Goal: Book appointment/travel/reservation

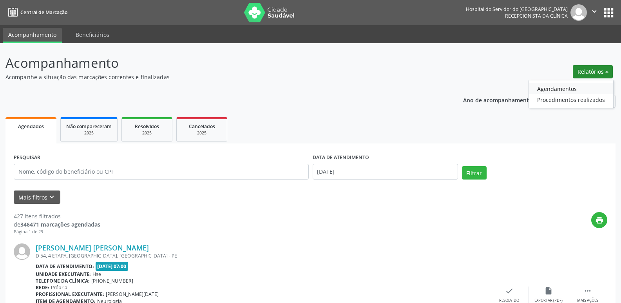
click at [573, 91] on link "Agendamentos" at bounding box center [571, 88] width 84 height 11
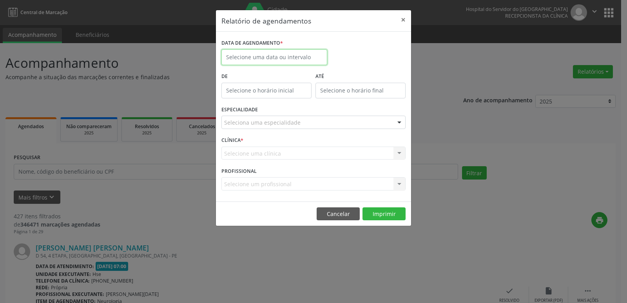
click at [255, 57] on input "text" at bounding box center [275, 57] width 106 height 16
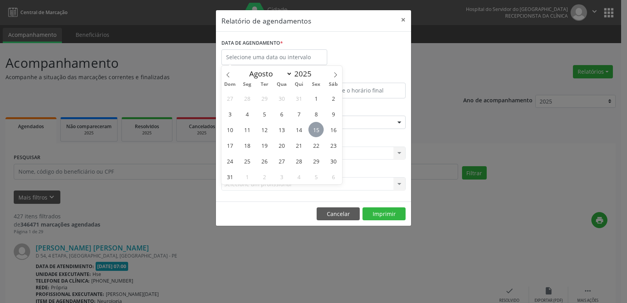
click at [312, 129] on span "15" at bounding box center [316, 129] width 15 height 15
type input "[DATE]"
click at [312, 129] on span "15" at bounding box center [316, 129] width 15 height 15
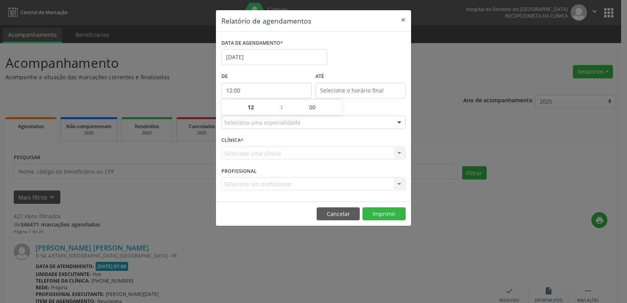
click at [259, 87] on input "12:00" at bounding box center [267, 91] width 90 height 16
click at [276, 112] on span at bounding box center [277, 111] width 5 height 8
type input "11:00"
type input "11"
click at [276, 112] on span at bounding box center [277, 111] width 5 height 8
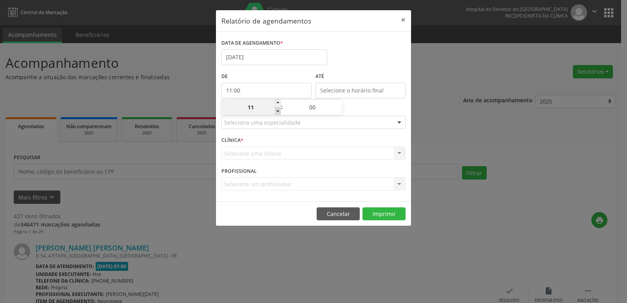
type input "10:00"
type input "10"
click at [276, 112] on span at bounding box center [277, 111] width 5 height 8
type input "09:00"
type input "09"
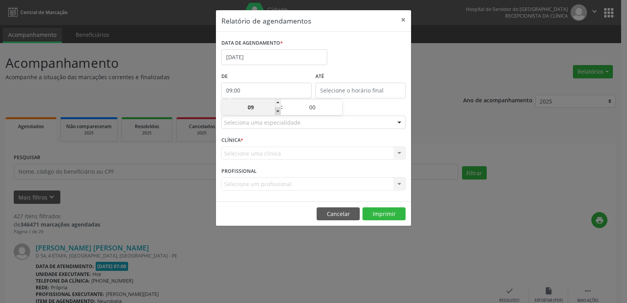
click at [276, 112] on span at bounding box center [277, 111] width 5 height 8
type input "08:00"
type input "08"
click at [276, 112] on span at bounding box center [277, 111] width 5 height 8
type input "07:00"
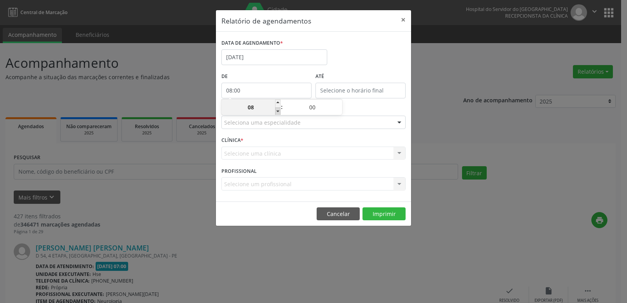
type input "07"
click at [351, 92] on input "12:00" at bounding box center [361, 91] width 90 height 16
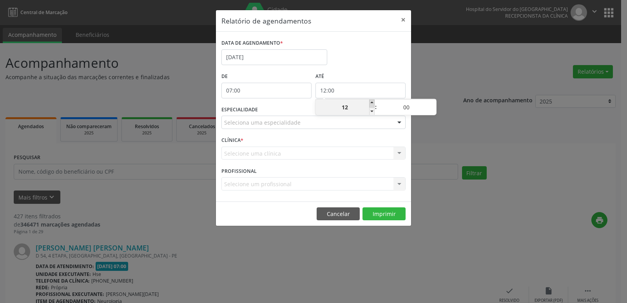
click at [370, 103] on span at bounding box center [371, 104] width 5 height 8
type input "13:00"
type input "13"
click at [370, 103] on span at bounding box center [371, 104] width 5 height 8
type input "14:00"
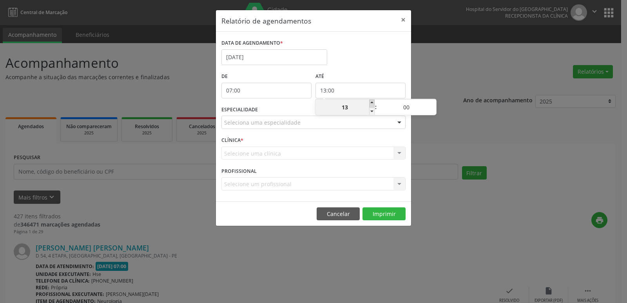
type input "14"
click at [370, 103] on span at bounding box center [371, 104] width 5 height 8
type input "15:00"
type input "15"
click at [370, 103] on span at bounding box center [371, 104] width 5 height 8
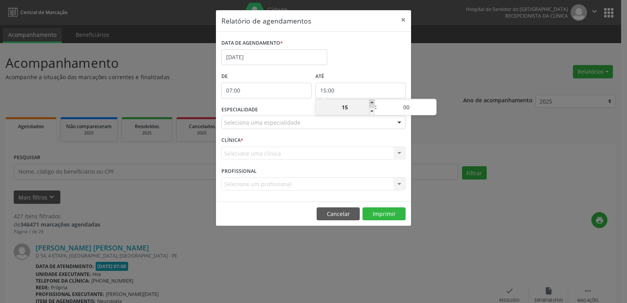
type input "16:00"
type input "16"
click at [370, 103] on span at bounding box center [371, 104] width 5 height 8
type input "17:00"
type input "17"
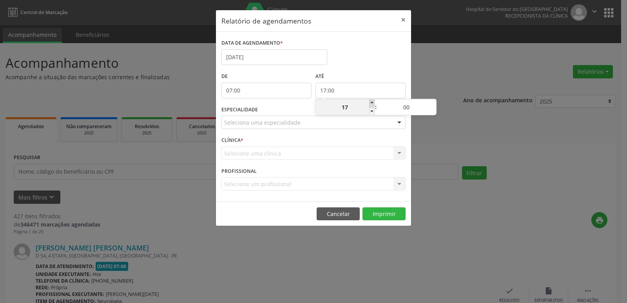
click at [370, 103] on span at bounding box center [371, 104] width 5 height 8
type input "18:00"
type input "18"
click at [370, 103] on span at bounding box center [371, 104] width 5 height 8
type input "19:00"
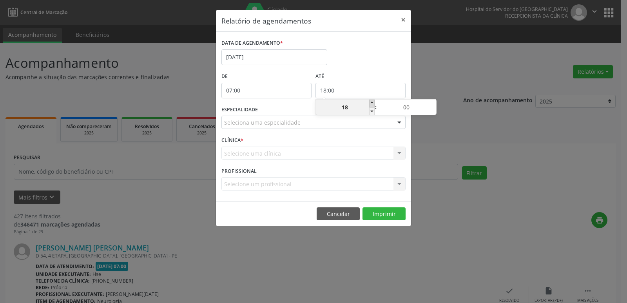
type input "19"
click at [370, 103] on span at bounding box center [371, 104] width 5 height 8
type input "20:00"
type input "20"
click at [370, 103] on span at bounding box center [371, 104] width 5 height 8
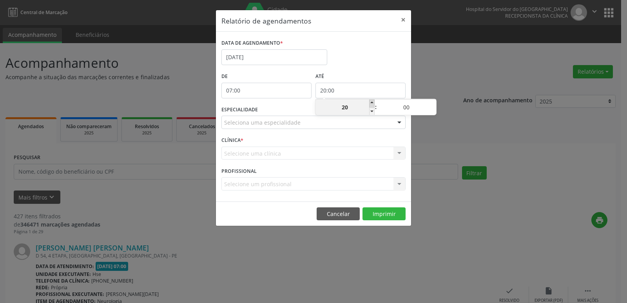
type input "21:00"
type input "21"
click at [399, 123] on div at bounding box center [400, 122] width 12 height 13
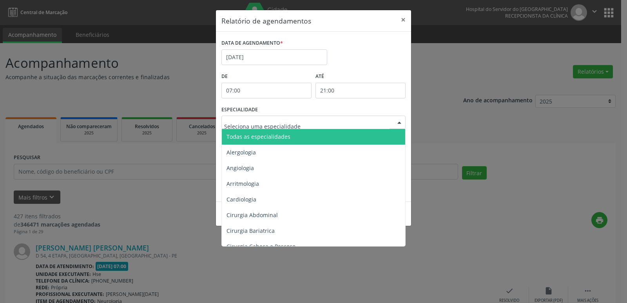
click at [368, 134] on span "Todas as especialidades" at bounding box center [314, 137] width 185 height 16
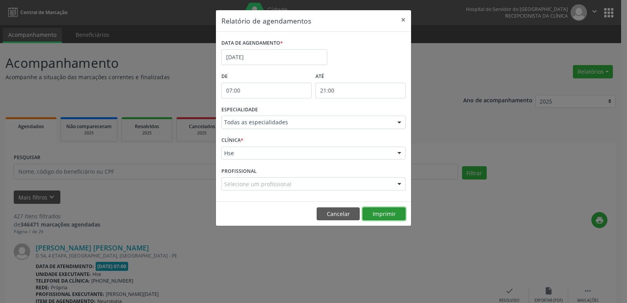
click at [383, 211] on button "Imprimir" at bounding box center [384, 213] width 43 height 13
